Goal: Communication & Community: Share content

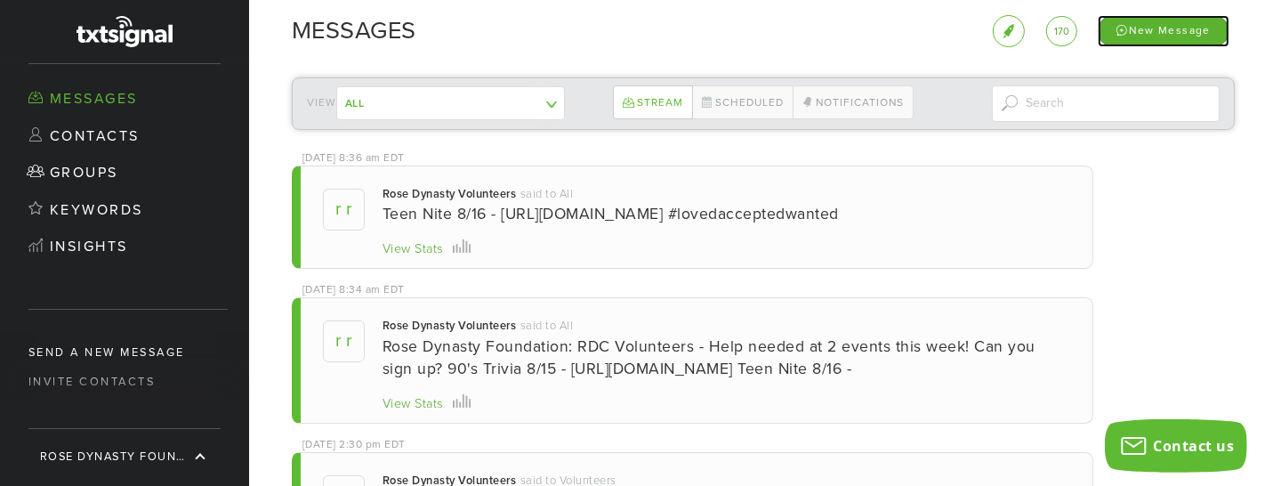
click at [1182, 30] on div "New Message" at bounding box center [1164, 30] width 132 height 31
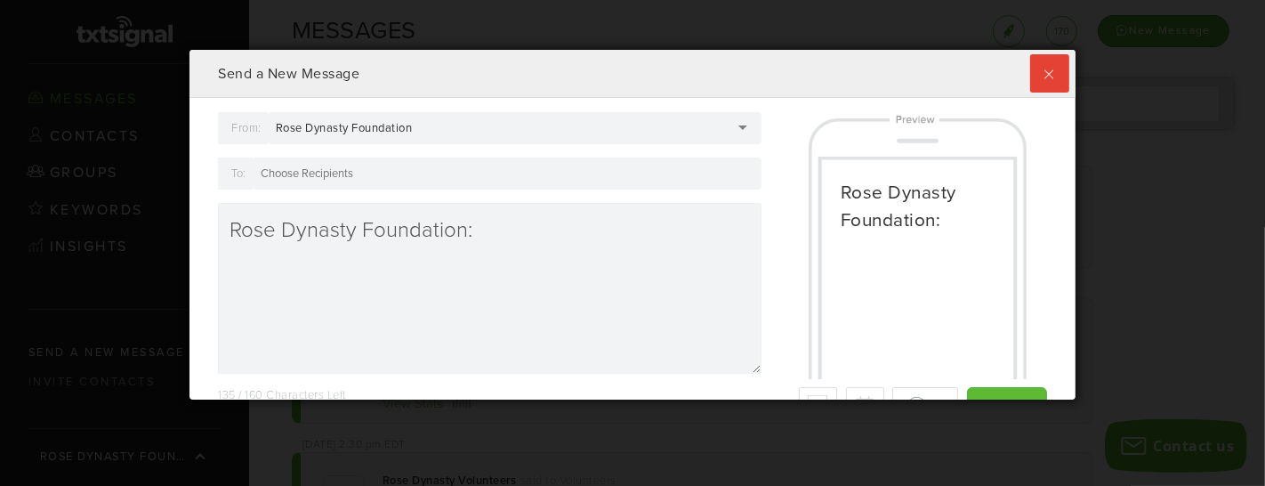
scroll to position [350, 885]
drag, startPoint x: 504, startPoint y: 236, endPoint x: 143, endPoint y: 242, distance: 361.3
click at [143, 242] on div "Send a New Message From: Rose Dynasty Foundation Rose Dynasty Foundation Rose D…" at bounding box center [632, 243] width 1265 height 486
click at [364, 167] on div at bounding box center [507, 173] width 509 height 32
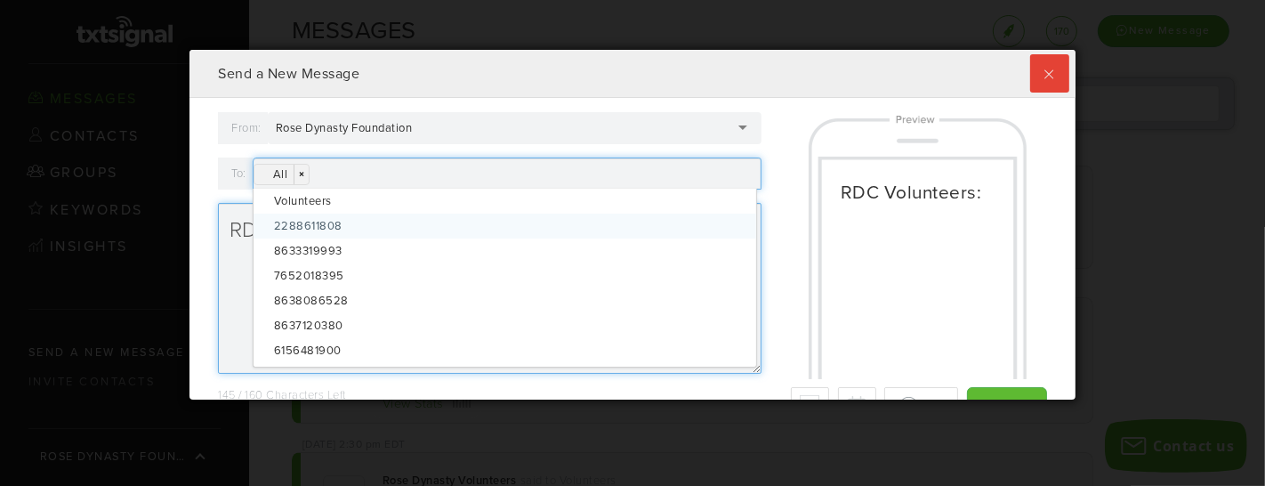
click at [226, 271] on textarea "RDC Volunteers:" at bounding box center [490, 288] width 544 height 171
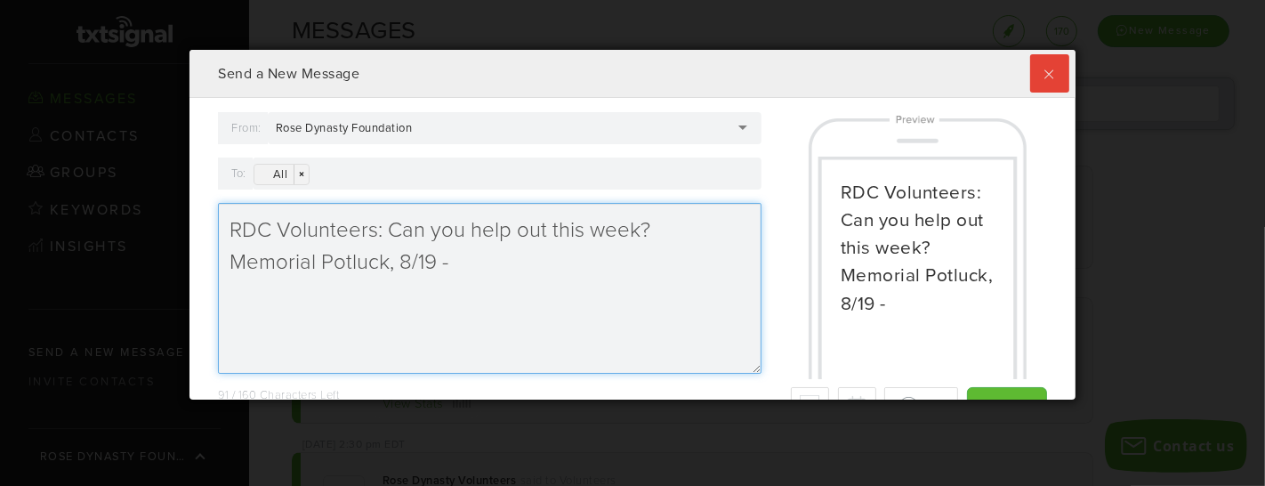
paste textarea "[URL][DOMAIN_NAME]"
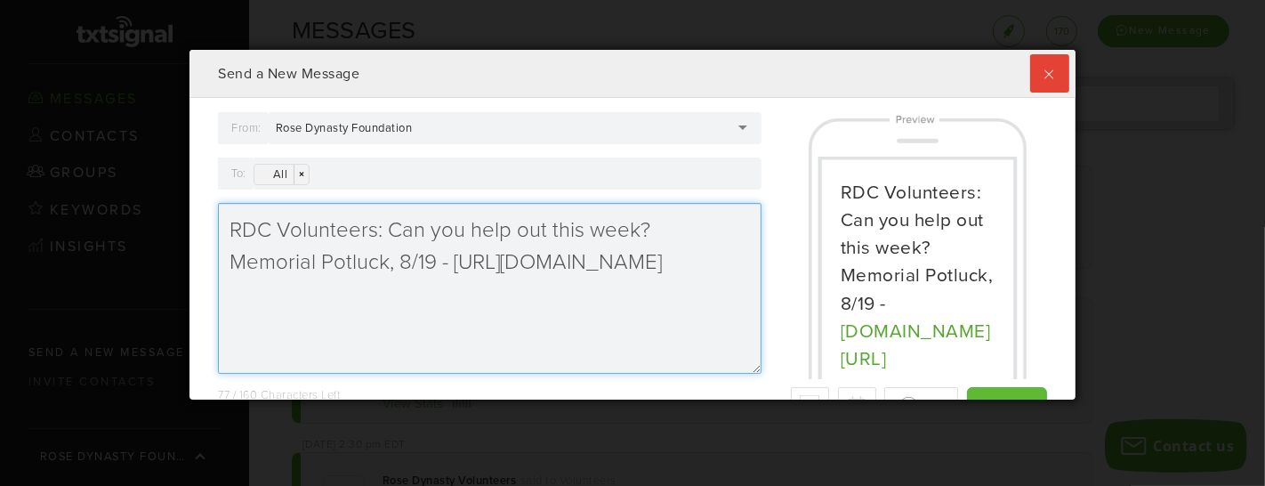
click at [401, 261] on textarea "RDC Volunteers: Can you help out this week? Memorial Potluck, 8/19 - [URL][DOMA…" at bounding box center [490, 288] width 544 height 171
click at [565, 299] on textarea "RDC Volunteers: Can you help out this week? Memorial Potluck, [DATE] - [URL][DO…" at bounding box center [490, 288] width 544 height 171
paste textarea "[URL][DOMAIN_NAME]"
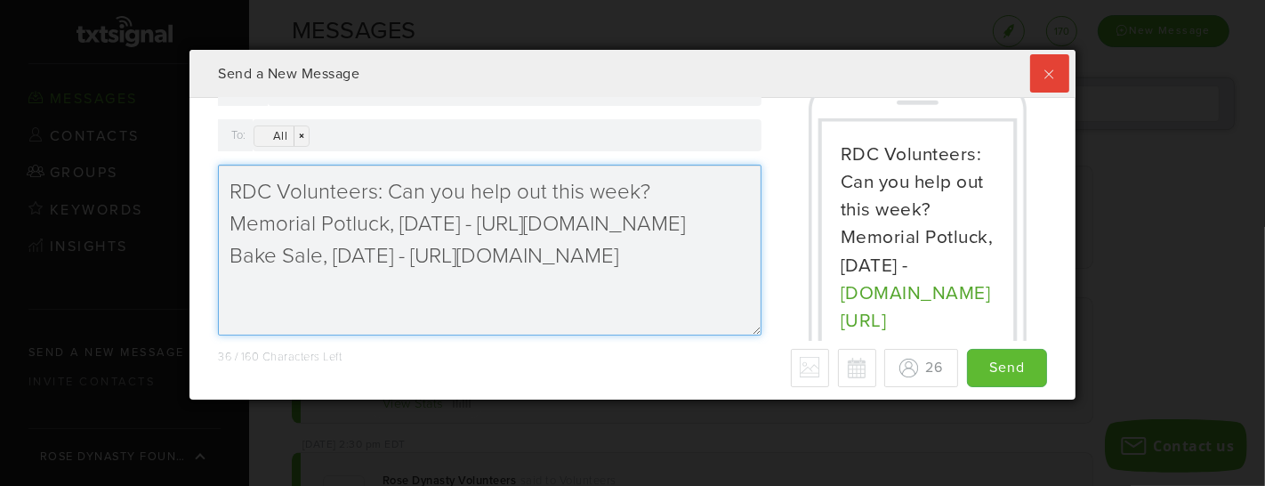
click at [230, 218] on textarea "RDC Volunteers: Can you help out this week? Memorial Potluck, [DATE] - [URL][DO…" at bounding box center [490, 250] width 544 height 171
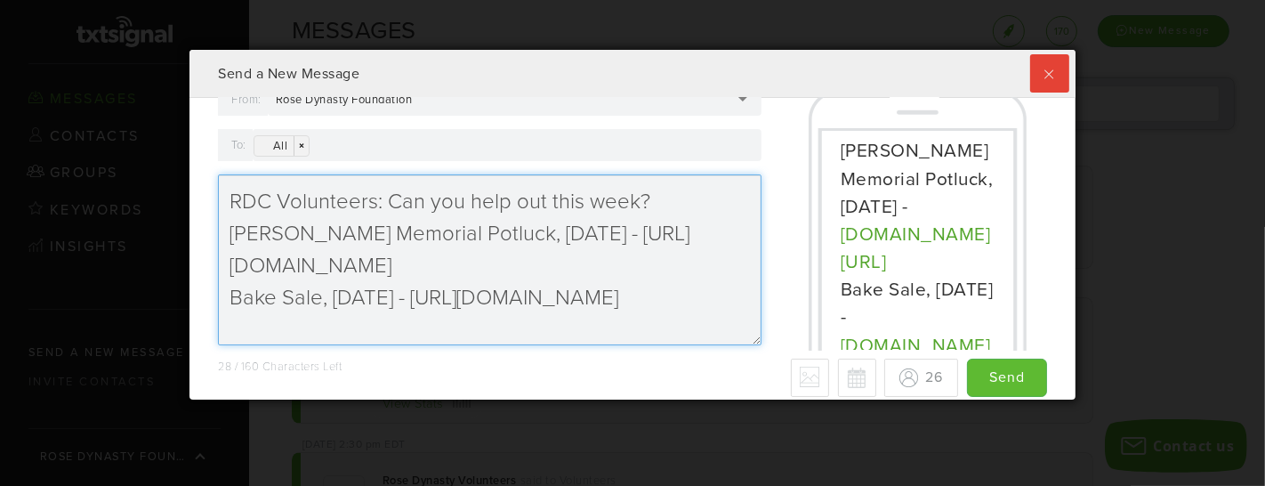
scroll to position [18, 0]
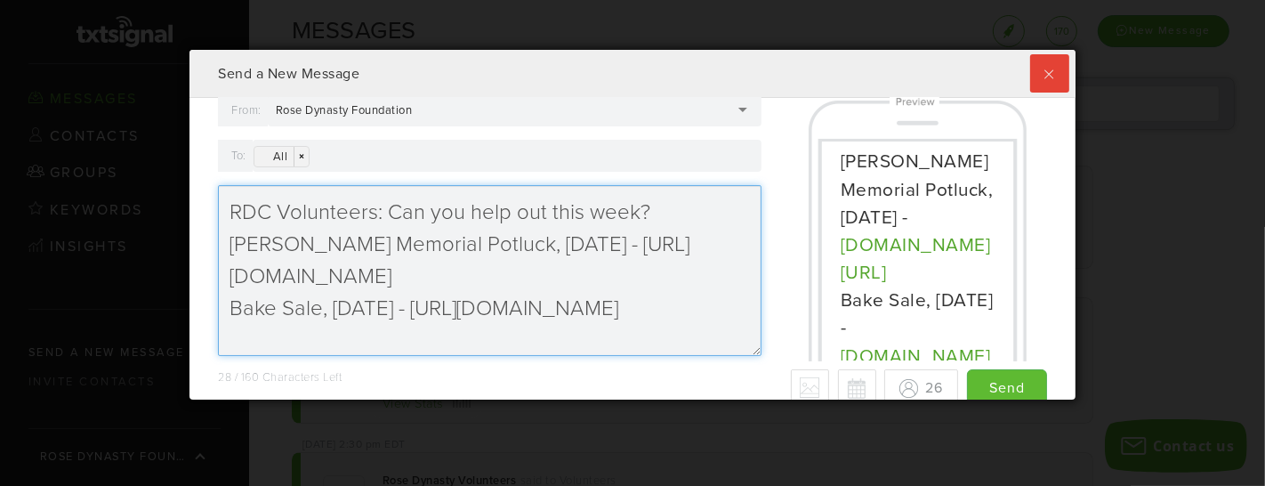
click at [585, 271] on textarea "RDC Volunteers: Can you help out this week? [PERSON_NAME] Memorial Potluck, [DA…" at bounding box center [490, 270] width 544 height 171
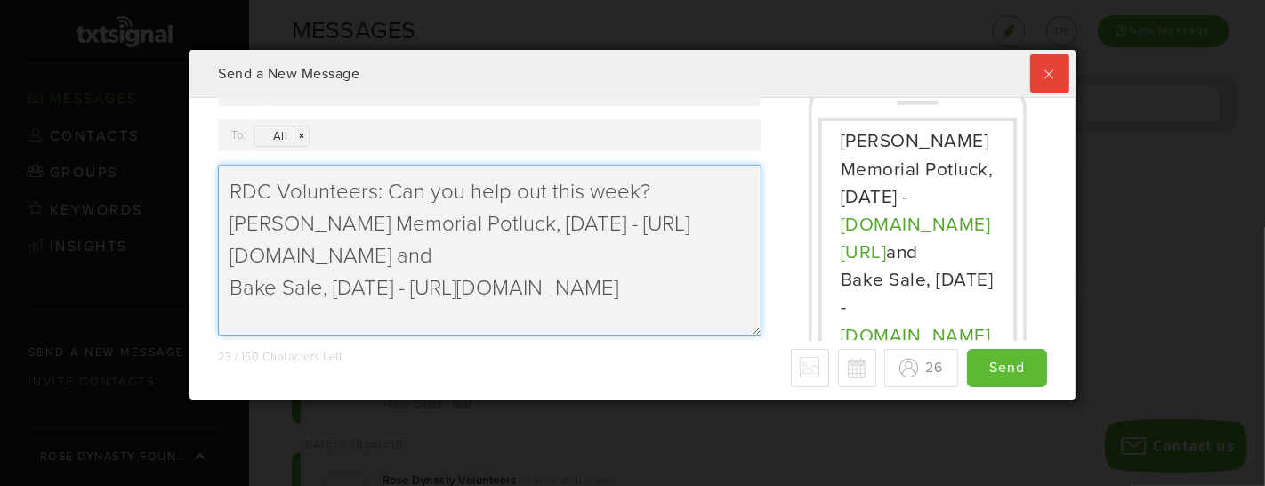
click at [228, 289] on textarea "RDC Volunteers: Can you help out this week? [PERSON_NAME] Memorial Potluck, [DA…" at bounding box center [490, 250] width 544 height 171
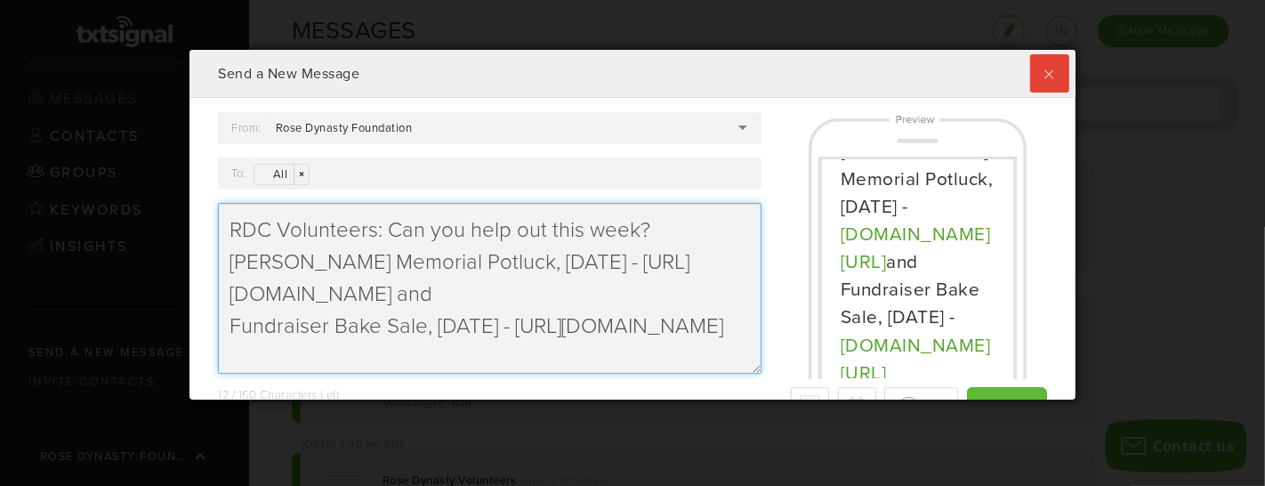
scroll to position [0, 0]
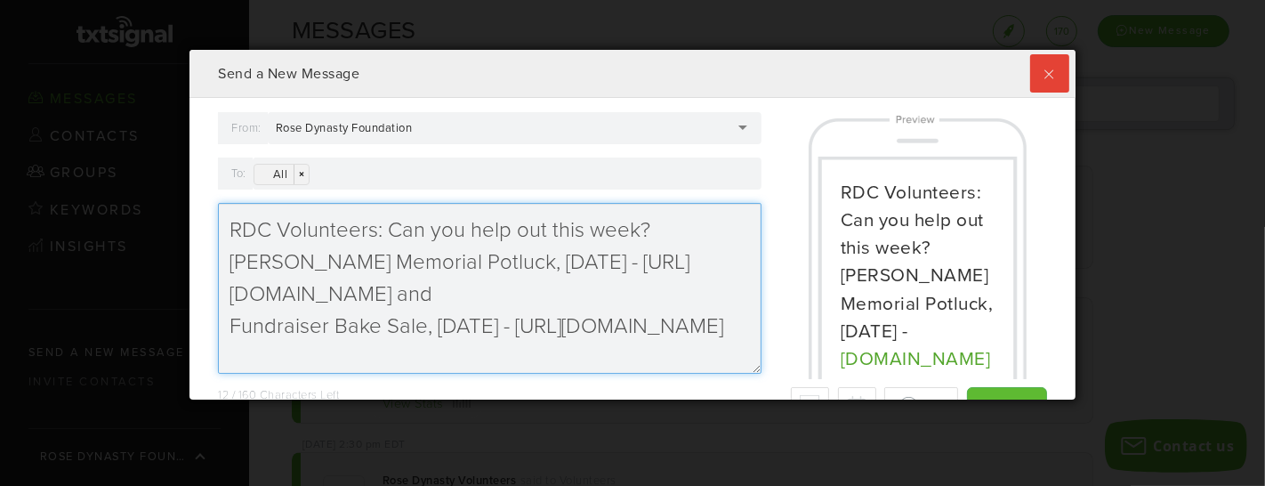
click at [230, 235] on textarea "RDC Volunteers: Can you help out this week? [PERSON_NAME] Memorial Potluck, [DA…" at bounding box center [490, 288] width 544 height 171
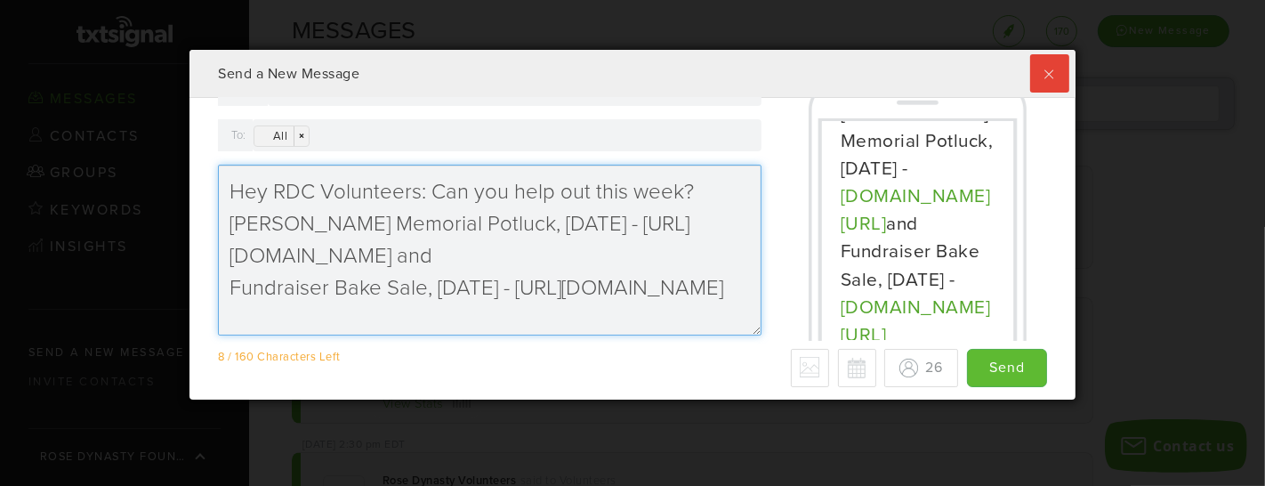
scroll to position [11, 0]
type textarea "Hey RDC Volunteers: Can you help out this week? [PERSON_NAME] Memorial Potluck,…"
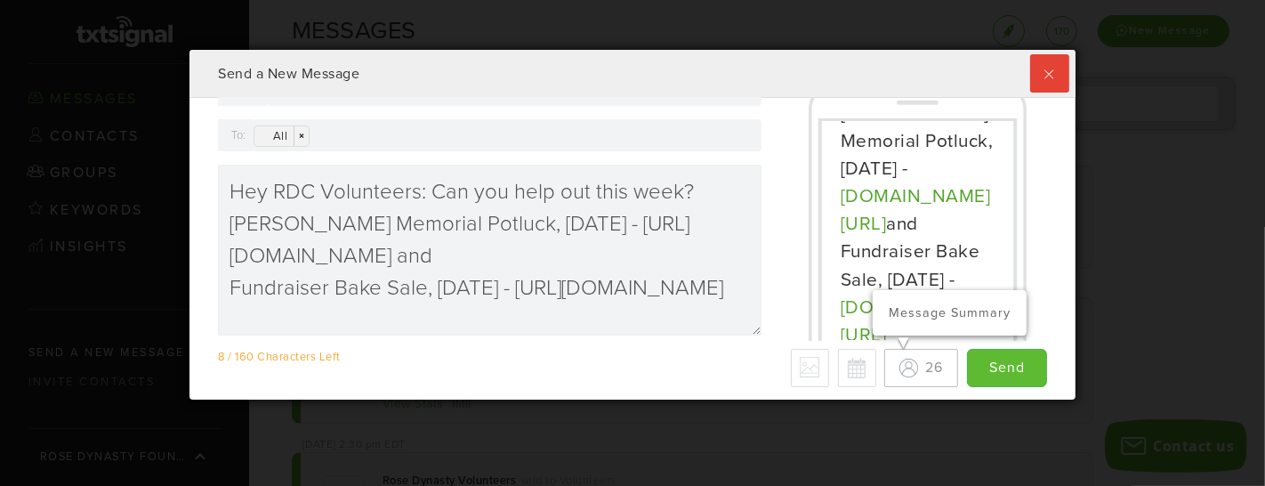
click at [926, 362] on button "26 Message Summary" at bounding box center [921, 368] width 74 height 38
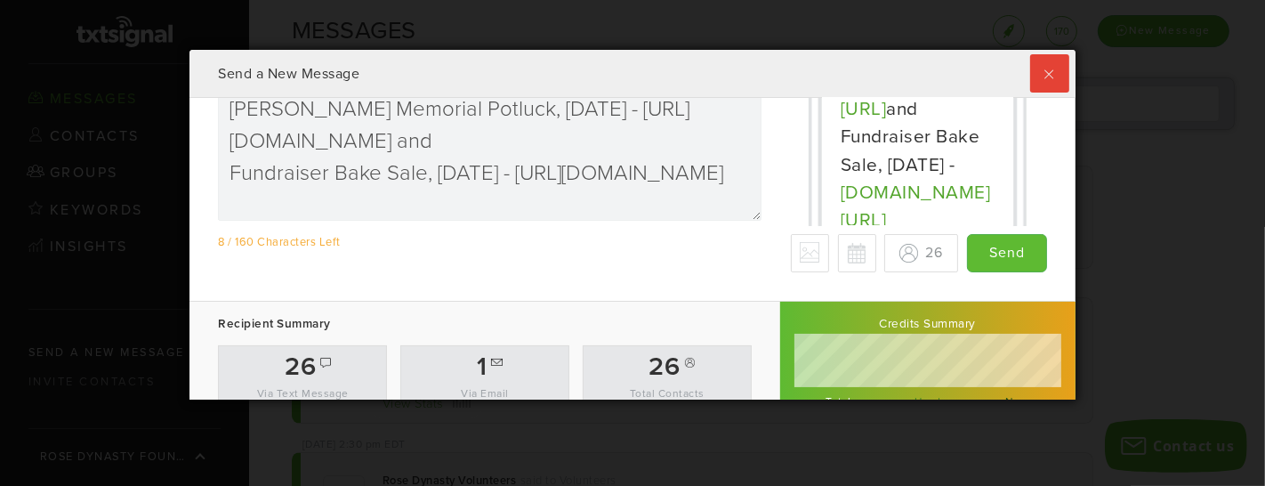
scroll to position [188, 0]
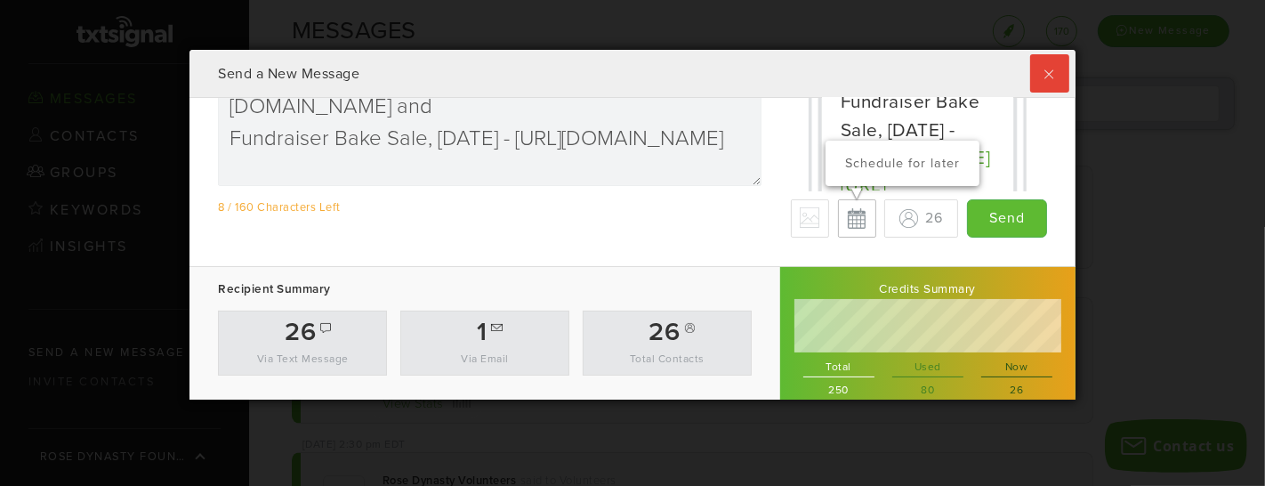
click at [852, 221] on button "Schedule for later" at bounding box center [857, 218] width 38 height 38
type input "Save"
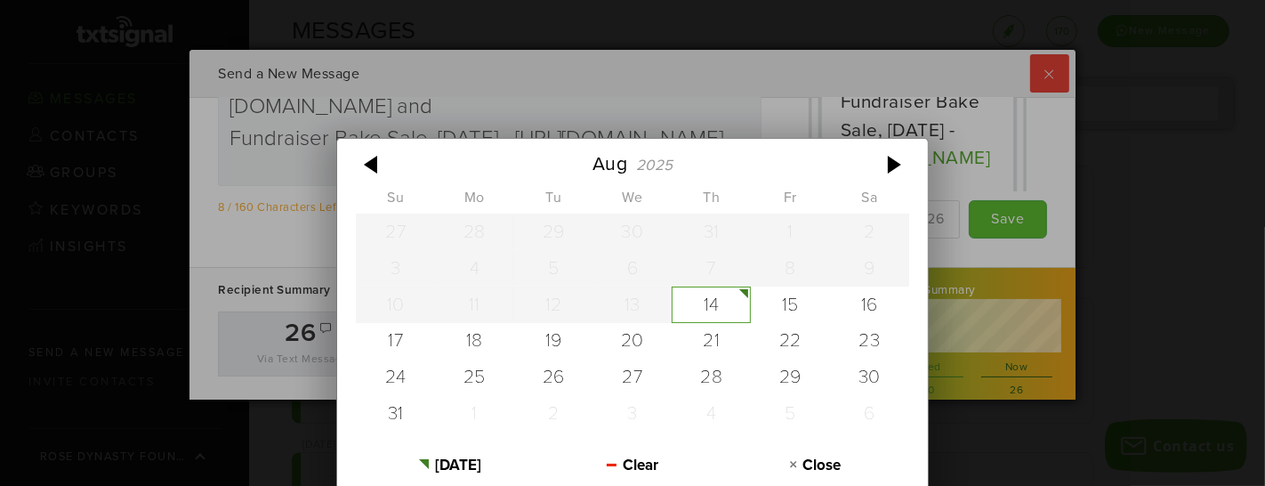
click at [669, 222] on div "[DATE] Su Mo Tu We Th Fr Sa 27 28 29 30 31 1 2 3 4 5 6 7 8 9 10 11 12 13 14 15 …" at bounding box center [755, 218] width 246 height 39
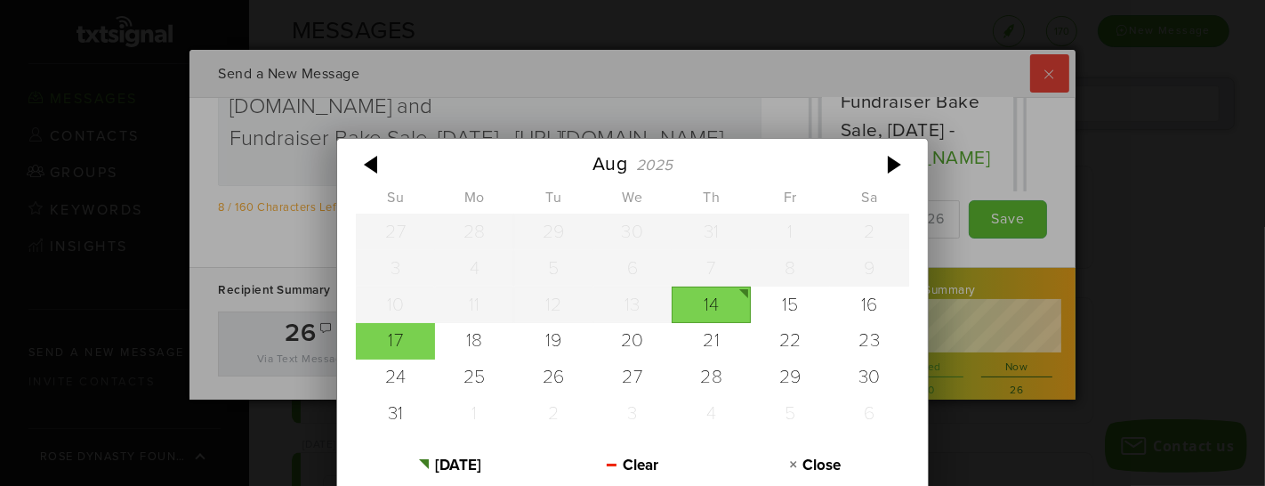
click at [389, 343] on div "17" at bounding box center [395, 341] width 79 height 36
type input "[DATE]"
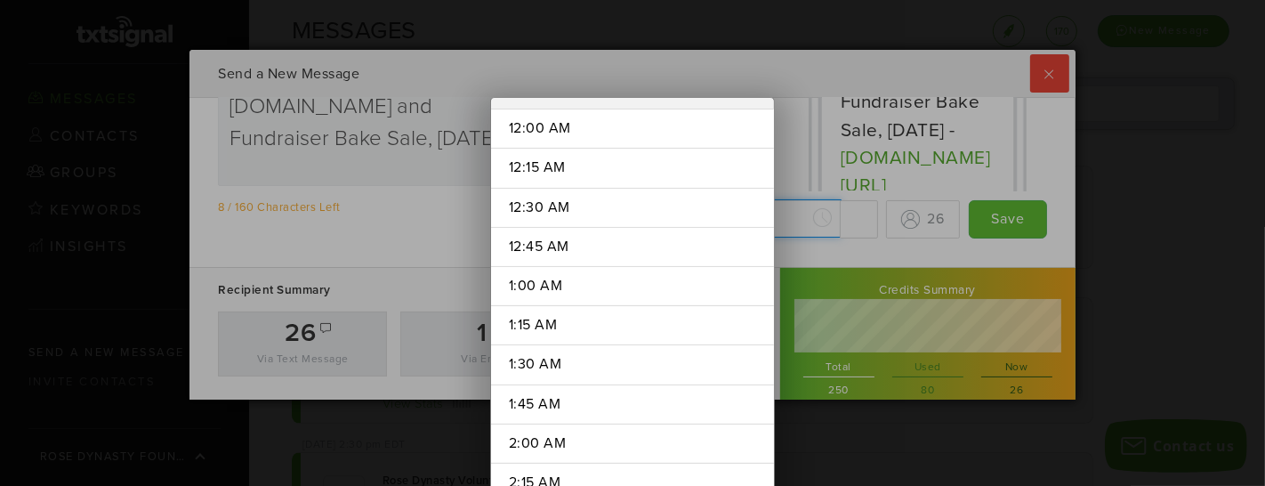
scroll to position [1745, 0]
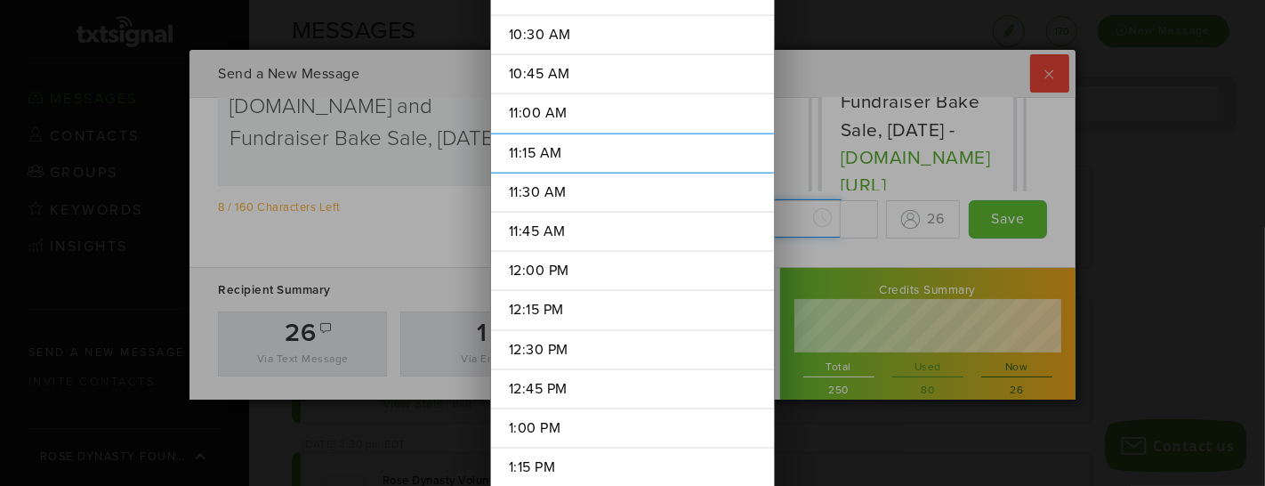
click at [777, 215] on div "[DATE] [DATE] Su Mo Tu We Th Fr Sa 27 28 29 30 31 1 2 3 4 5 6 7 8 9 10 11 12 13…" at bounding box center [755, 218] width 246 height 39
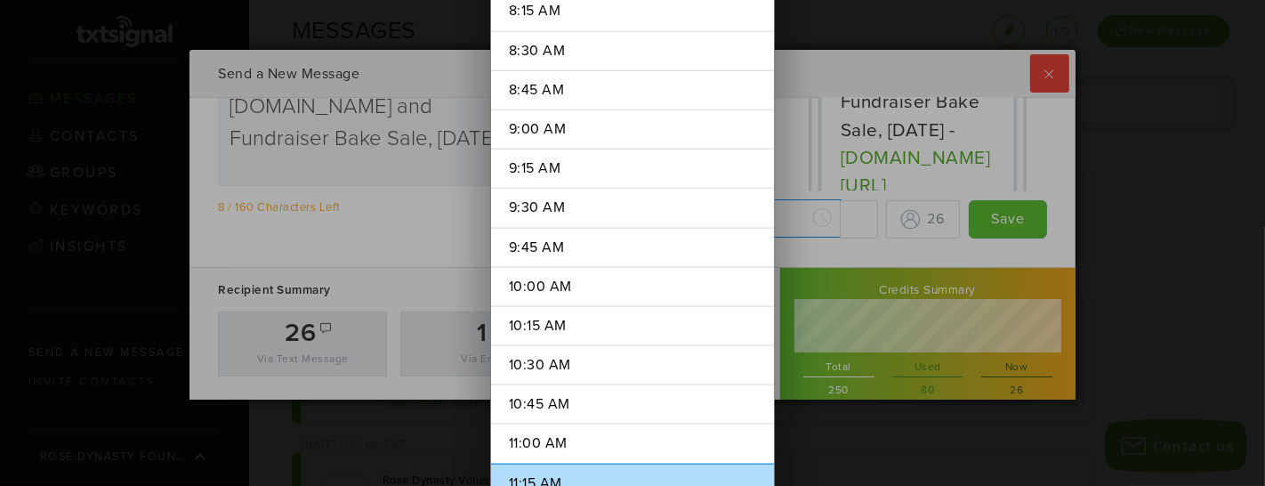
scroll to position [1413, 0]
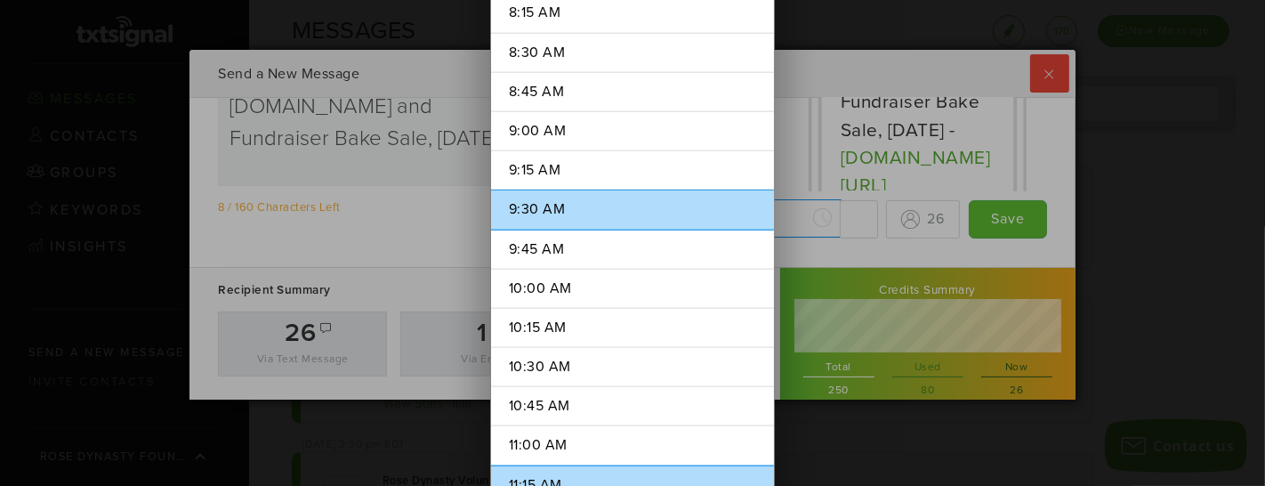
click at [564, 190] on li "9:30 AM" at bounding box center [632, 210] width 283 height 40
type input "9:30 AM"
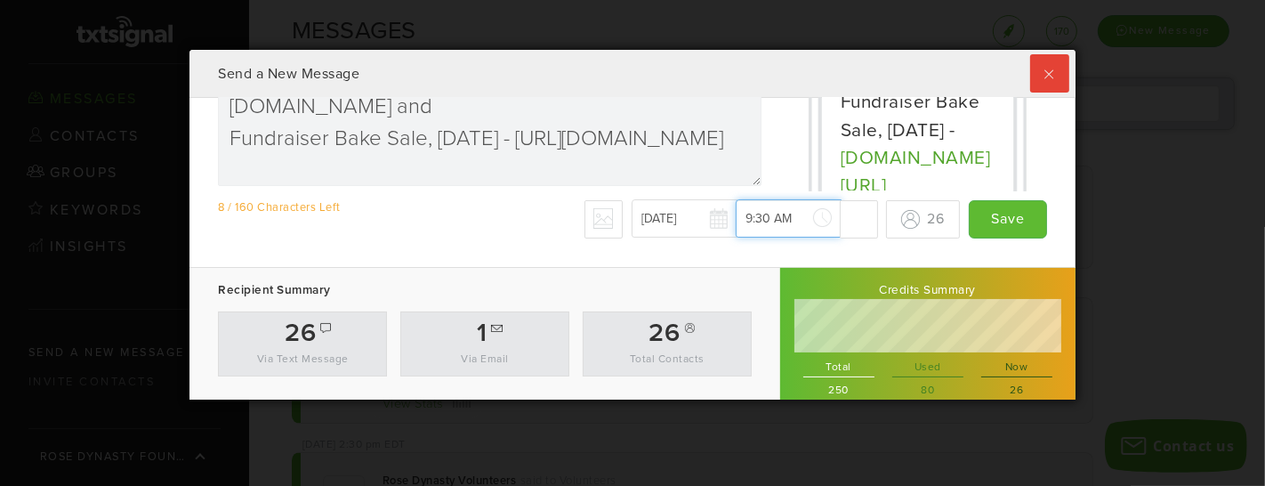
scroll to position [1398, 0]
click at [475, 245] on div "Recipient Summary 26 Via Text Message 1 Via Email 26 Total Contacts Credits Sum…" at bounding box center [632, 328] width 885 height 180
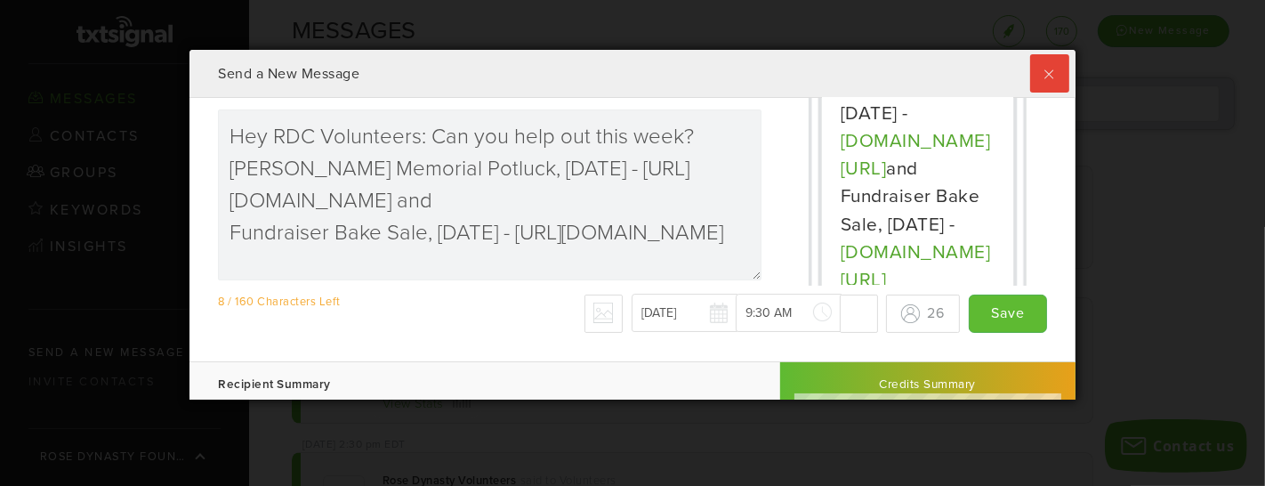
scroll to position [0, 0]
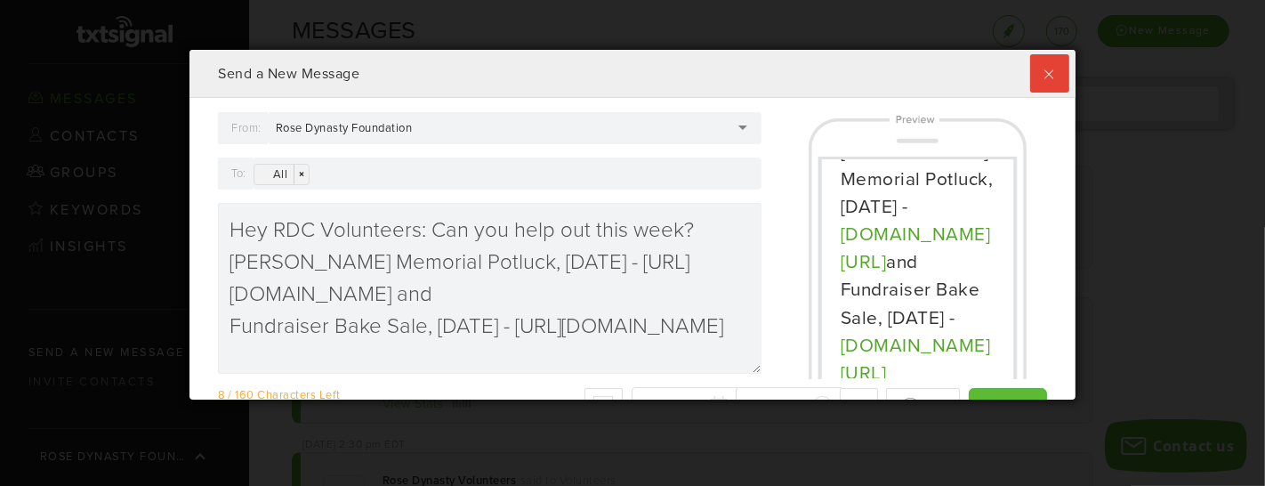
click at [735, 121] on div "Rose Dynasty Foundation" at bounding box center [515, 128] width 494 height 32
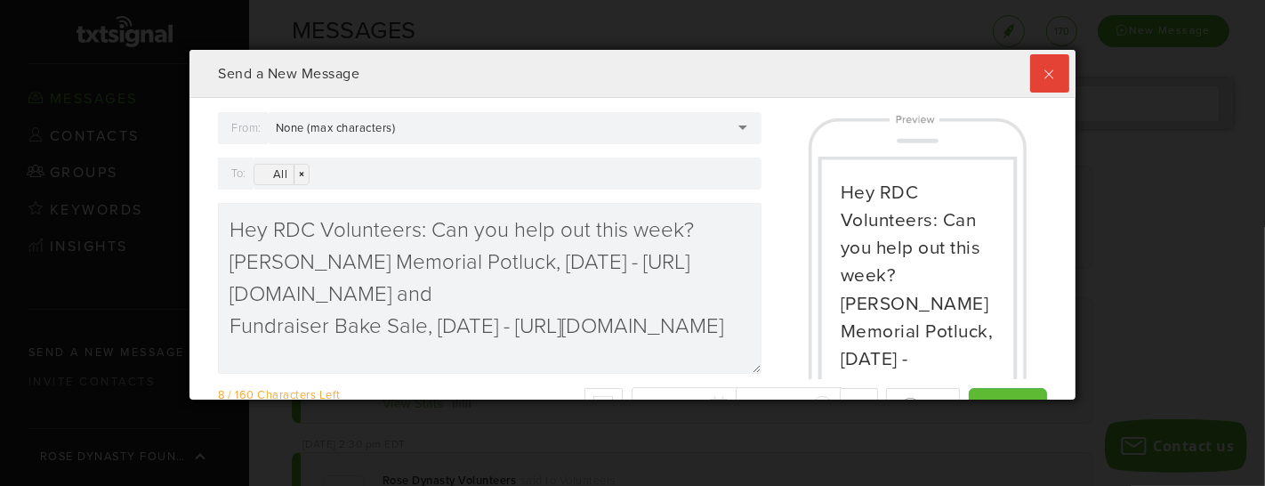
click at [455, 123] on div "None (max characters)" at bounding box center [515, 128] width 494 height 32
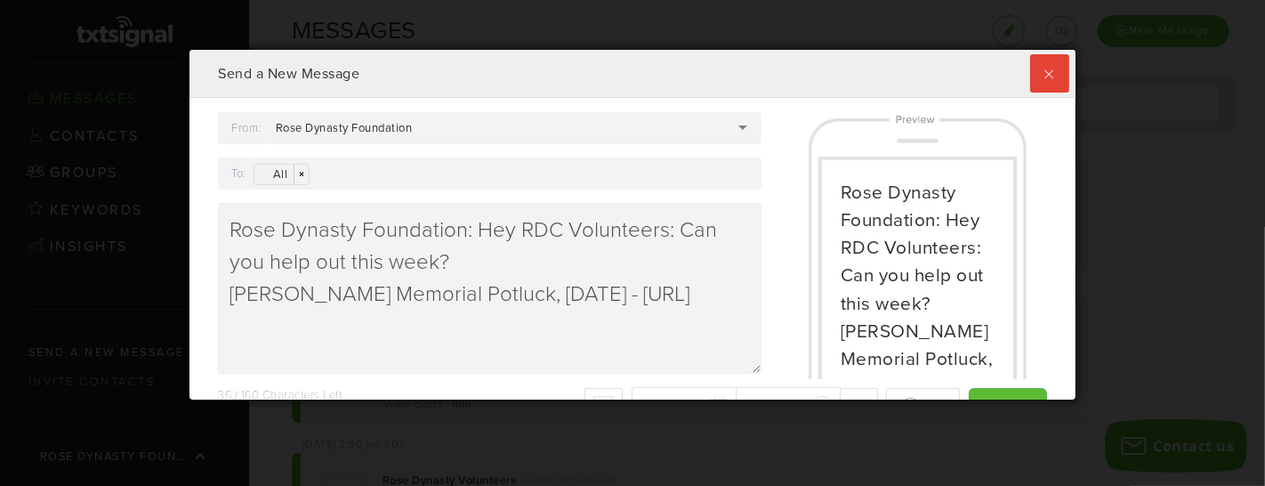
click at [457, 125] on div "Rose Dynasty Foundation" at bounding box center [515, 128] width 494 height 32
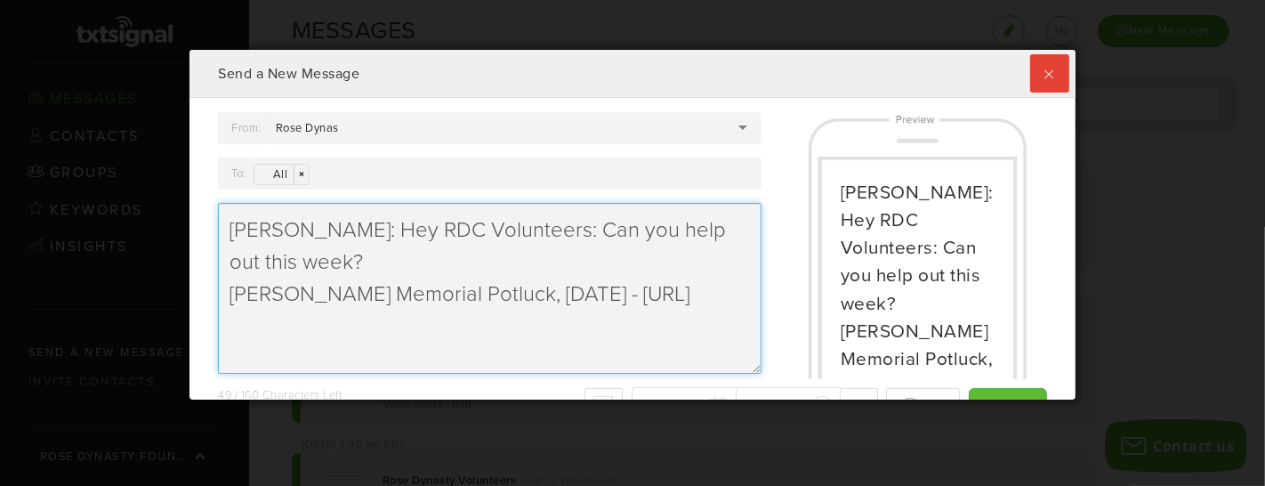
drag, startPoint x: 350, startPoint y: 233, endPoint x: 157, endPoint y: 239, distance: 192.3
click at [157, 239] on div "Send a New Message From: Rose Dynas Rose Dynas Rose Dynasty Foundation Rose Dyn…" at bounding box center [632, 243] width 1265 height 486
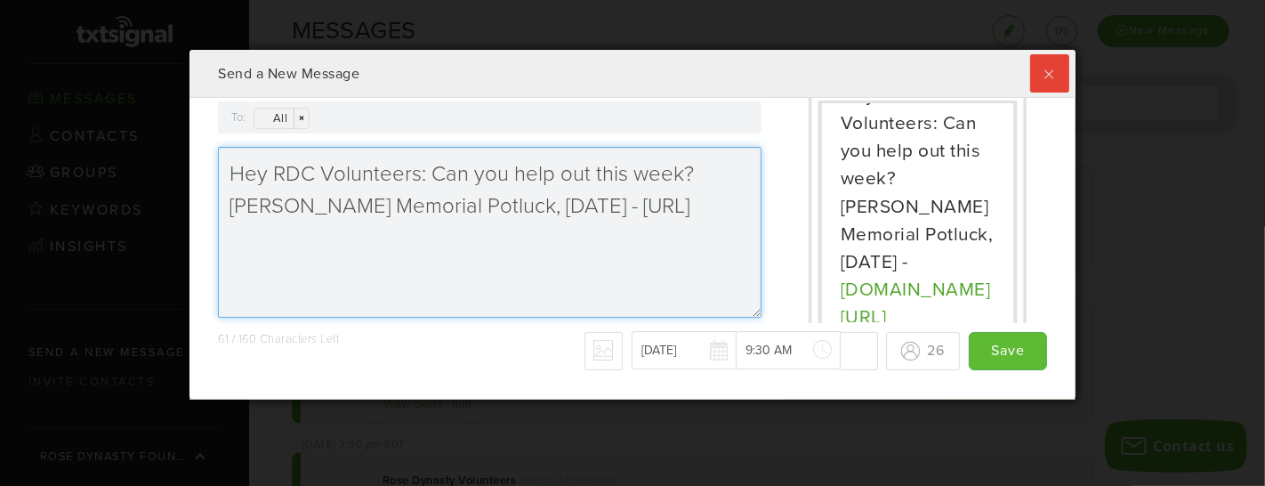
scroll to position [57, 0]
drag, startPoint x: 583, startPoint y: 206, endPoint x: 797, endPoint y: 208, distance: 214.4
click at [797, 208] on div "From: Rose Dynas Rose Dynas Rose Dynasty Foundation Rose Dynas None (max charac…" at bounding box center [632, 192] width 855 height 275
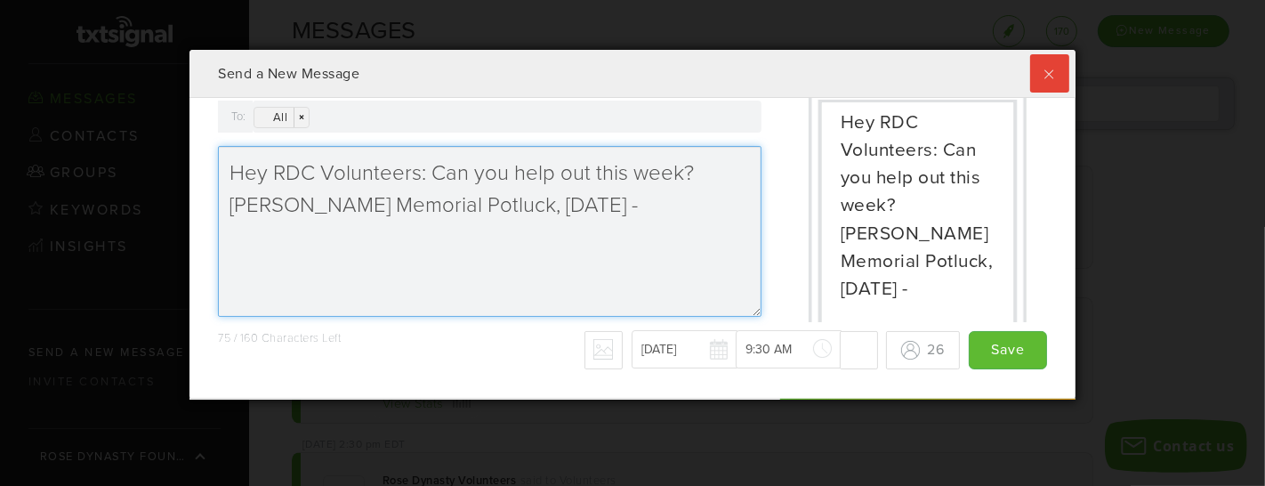
paste textarea "[URL][DOMAIN_NAME]"
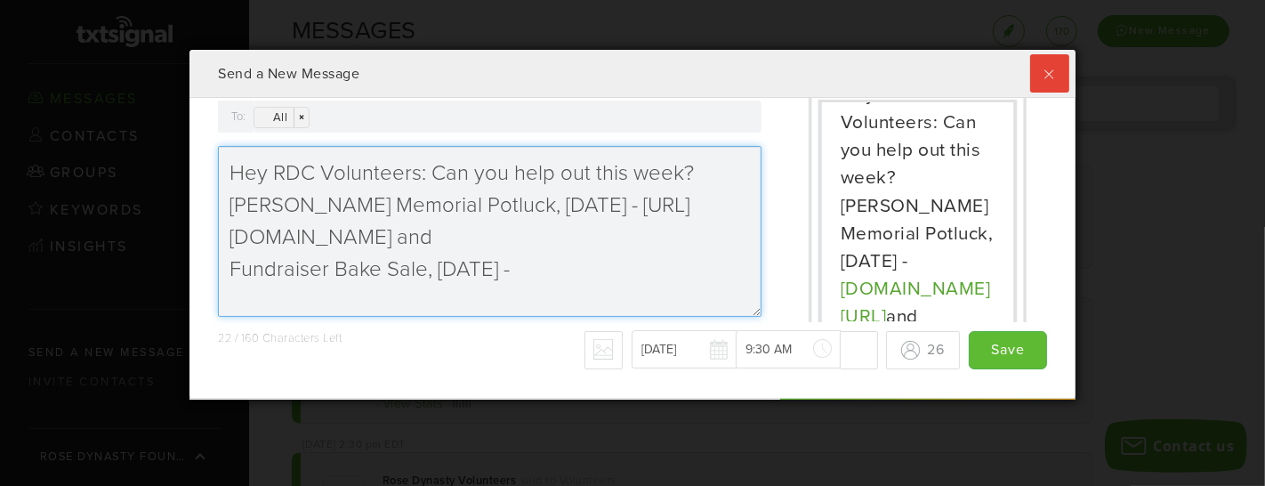
paste textarea "[URL][DOMAIN_NAME]"
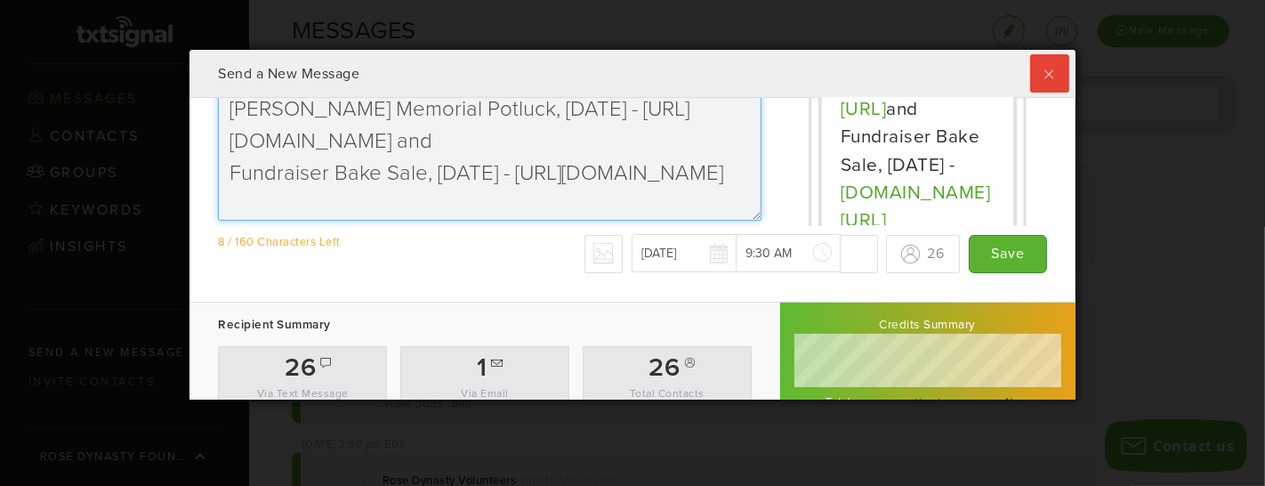
scroll to position [205, 0]
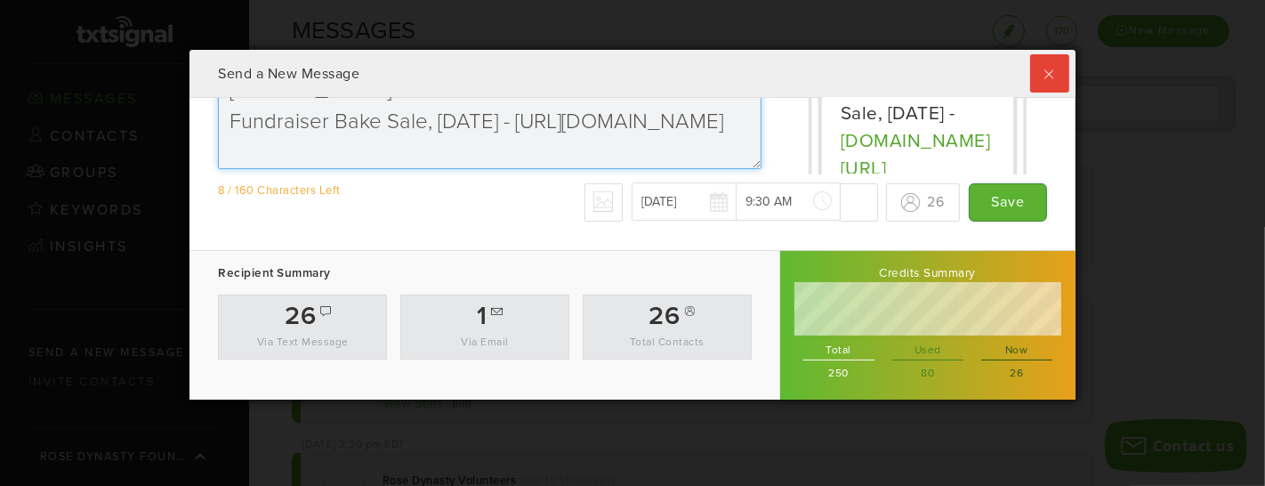
type textarea "Hey RDC Volunteers: Can you help out this week? [PERSON_NAME] Memorial Potluck,…"
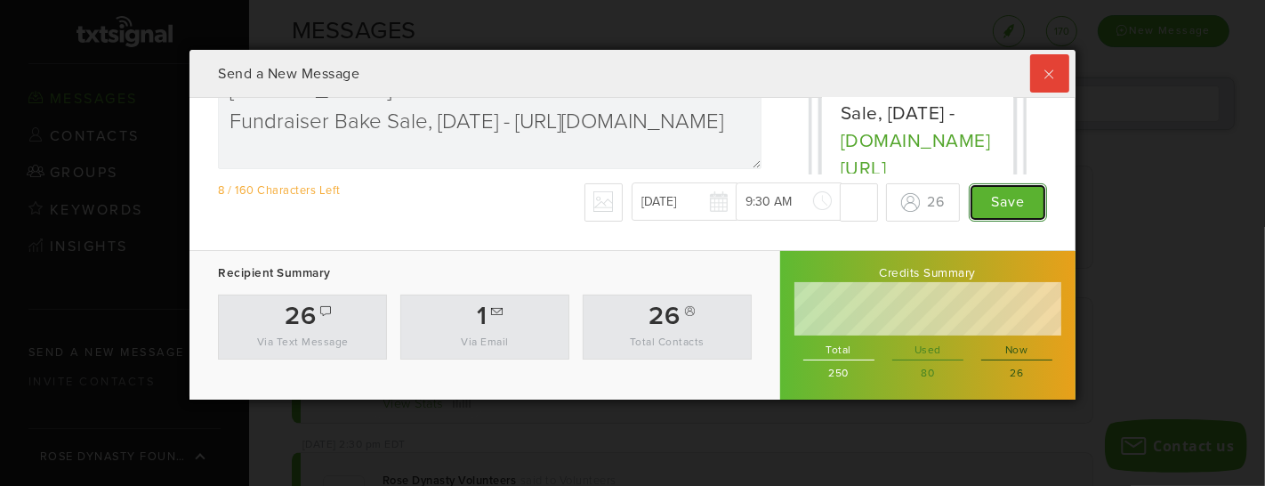
click at [1014, 200] on input "Save" at bounding box center [1008, 202] width 78 height 38
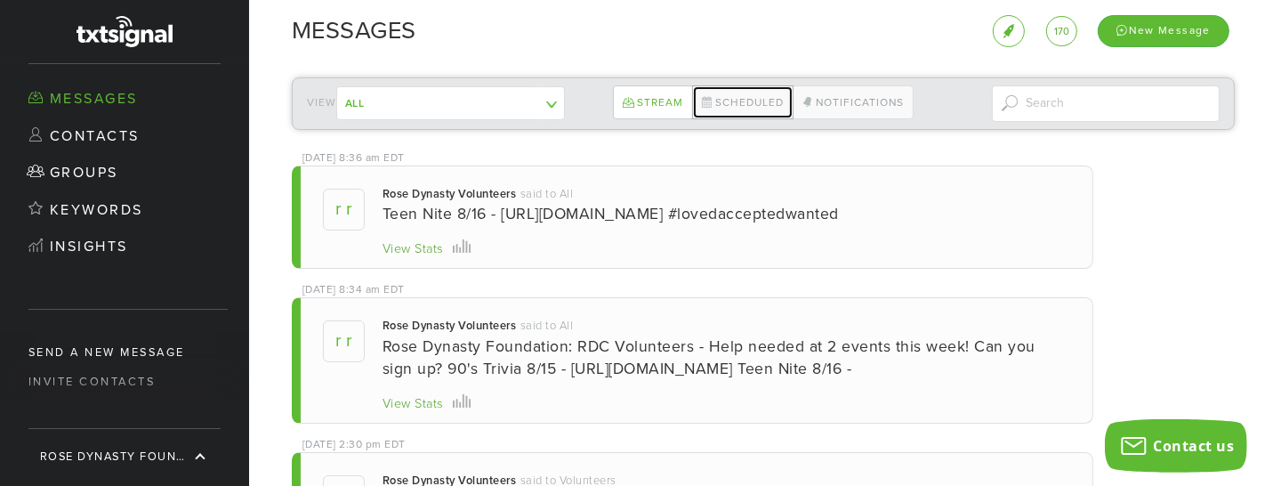
click at [762, 101] on link "Scheduled" at bounding box center [742, 102] width 101 height 34
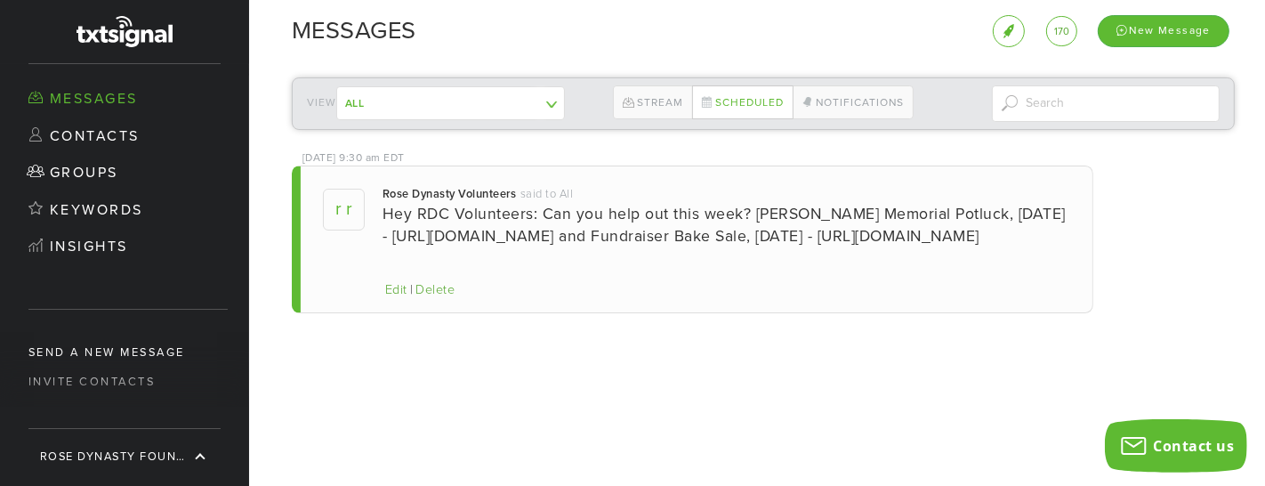
scroll to position [350, 885]
